Goal: Task Accomplishment & Management: Manage account settings

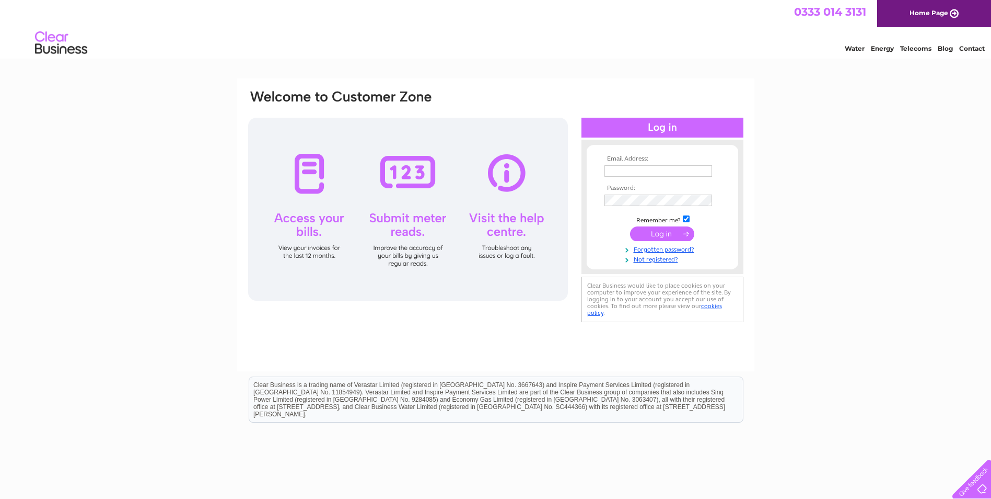
type input "[PERSON_NAME][EMAIL_ADDRESS][DOMAIN_NAME]"
click at [660, 233] on input "submit" at bounding box center [662, 233] width 64 height 15
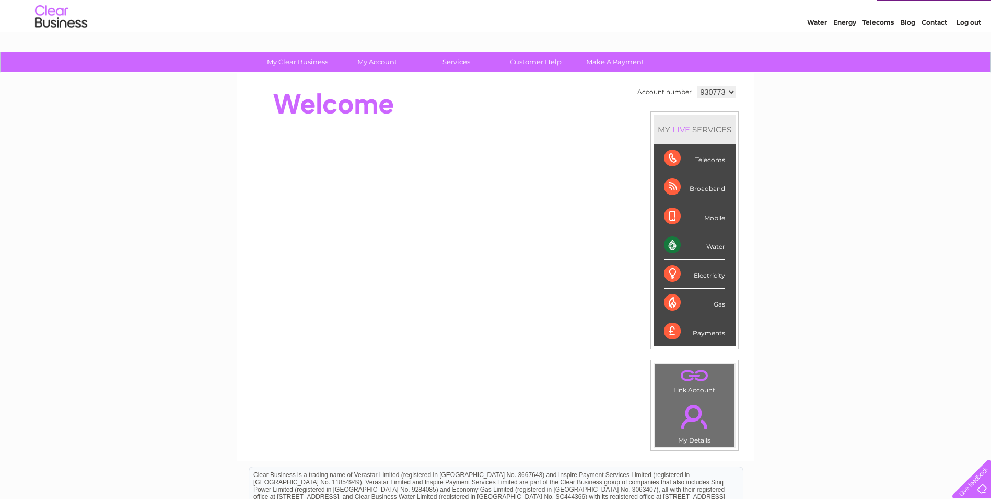
scroll to position [52, 0]
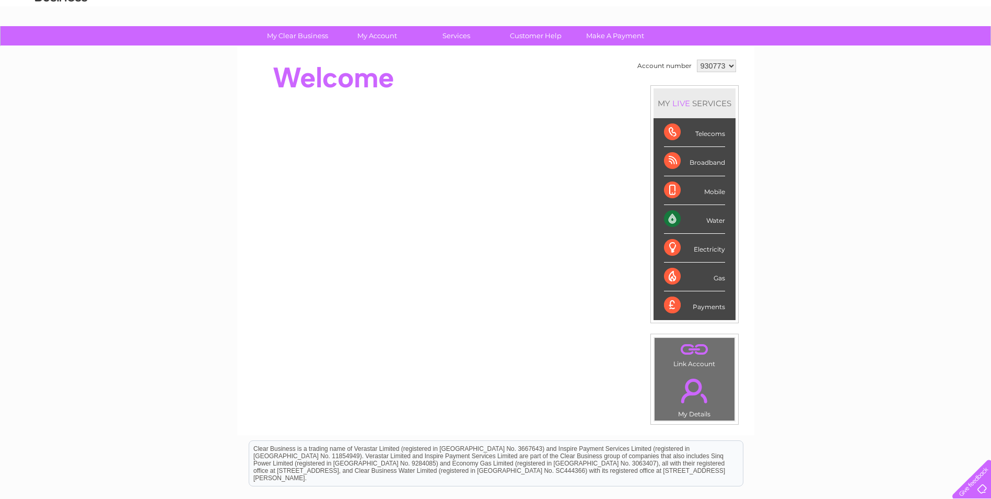
click at [698, 303] on div "Payments" at bounding box center [694, 305] width 61 height 28
click at [646, 302] on td "Account number 930773 MY LIVE SERVICES Telecoms Broadband Mobile Water Electric…" at bounding box center [687, 240] width 104 height 367
click at [665, 304] on div "Payments" at bounding box center [694, 305] width 61 height 28
drag, startPoint x: 690, startPoint y: 306, endPoint x: 702, endPoint y: 309, distance: 12.4
click at [699, 309] on div "Payments" at bounding box center [694, 305] width 61 height 28
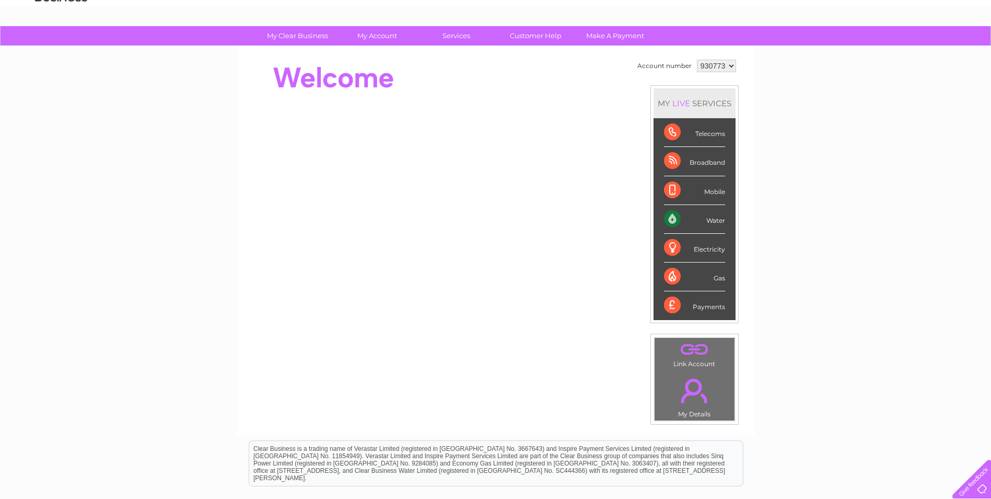
drag, startPoint x: 702, startPoint y: 309, endPoint x: 713, endPoint y: 307, distance: 10.6
click at [713, 307] on div "Payments" at bounding box center [694, 305] width 61 height 28
click at [711, 307] on div "Payments" at bounding box center [694, 305] width 61 height 28
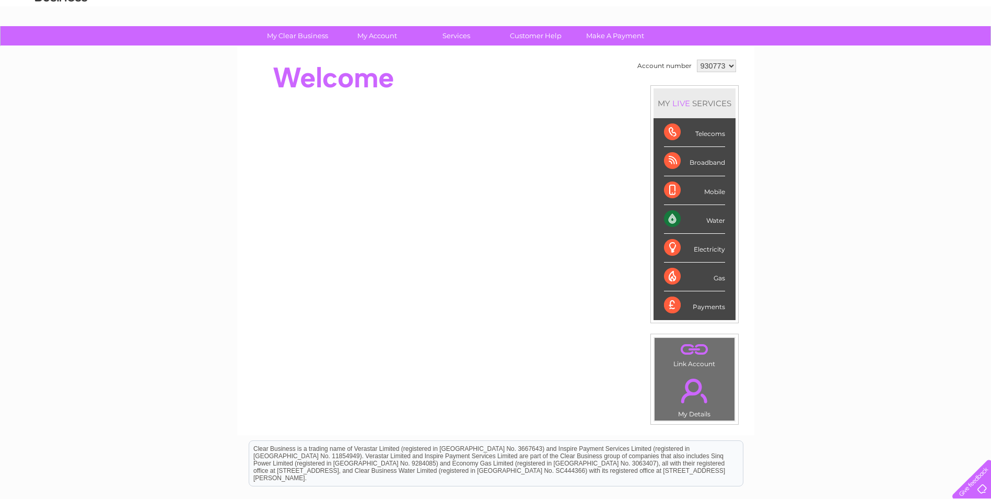
click at [712, 62] on select "930773" at bounding box center [716, 66] width 39 height 13
click at [697, 60] on select "930773" at bounding box center [716, 66] width 39 height 13
click at [663, 214] on li "Water" at bounding box center [695, 219] width 82 height 29
click at [680, 215] on div "Water" at bounding box center [694, 219] width 61 height 29
click at [674, 217] on div "Water" at bounding box center [694, 219] width 61 height 29
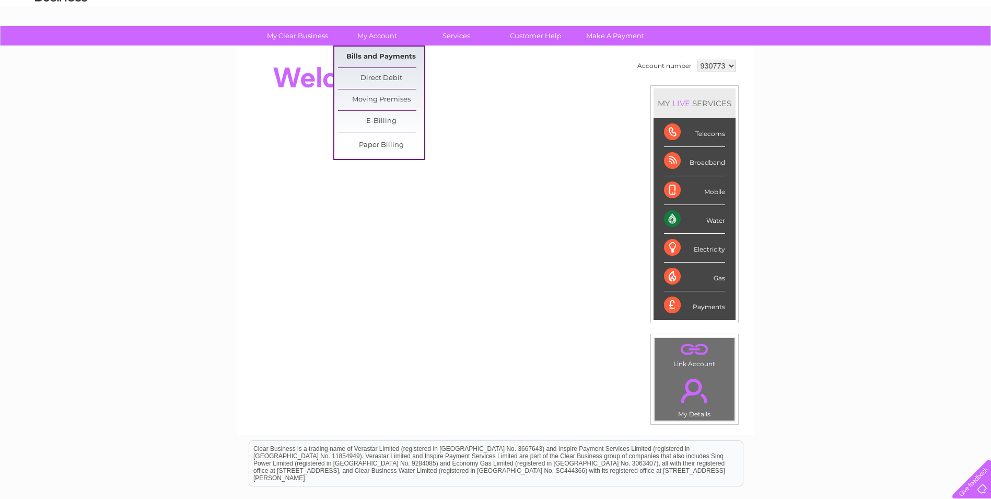
click at [398, 54] on link "Bills and Payments" at bounding box center [381, 57] width 86 height 21
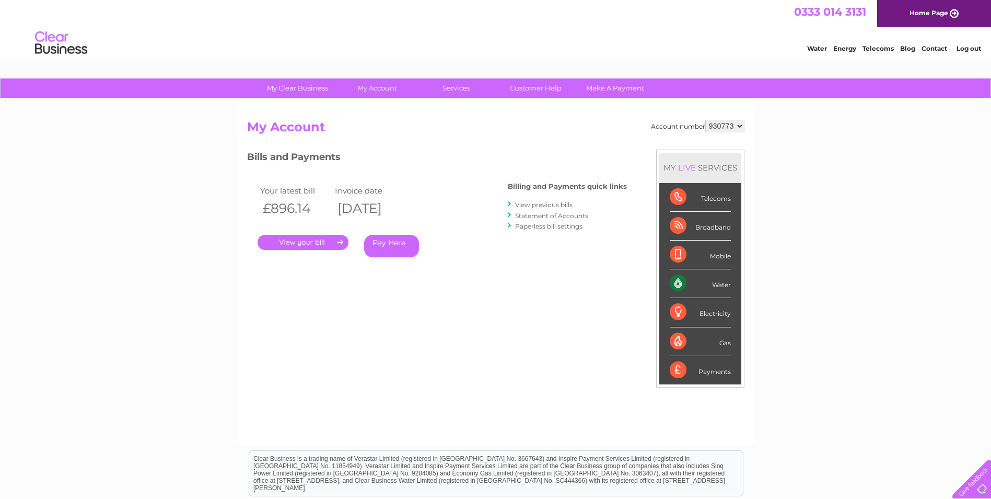
click at [299, 239] on link "." at bounding box center [303, 242] width 91 height 15
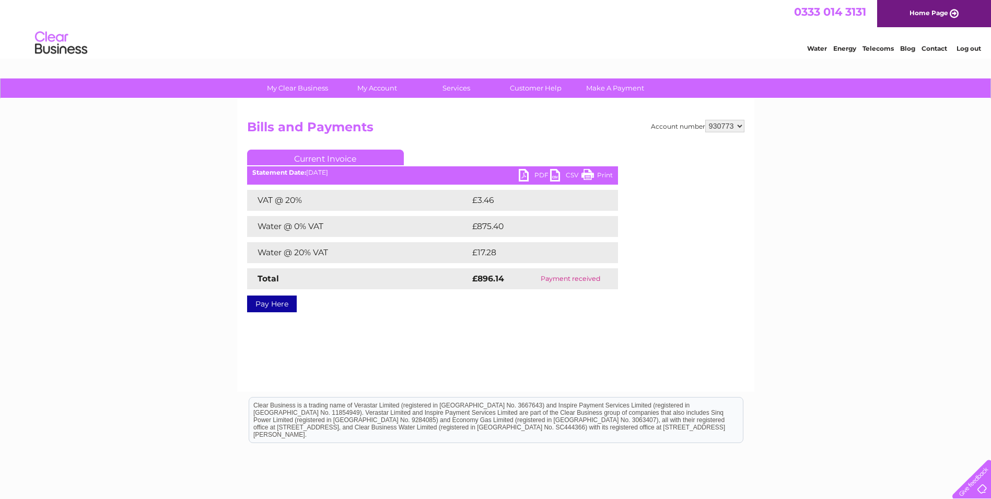
click at [529, 170] on link "PDF" at bounding box center [534, 176] width 31 height 15
